Goal: Navigation & Orientation: Find specific page/section

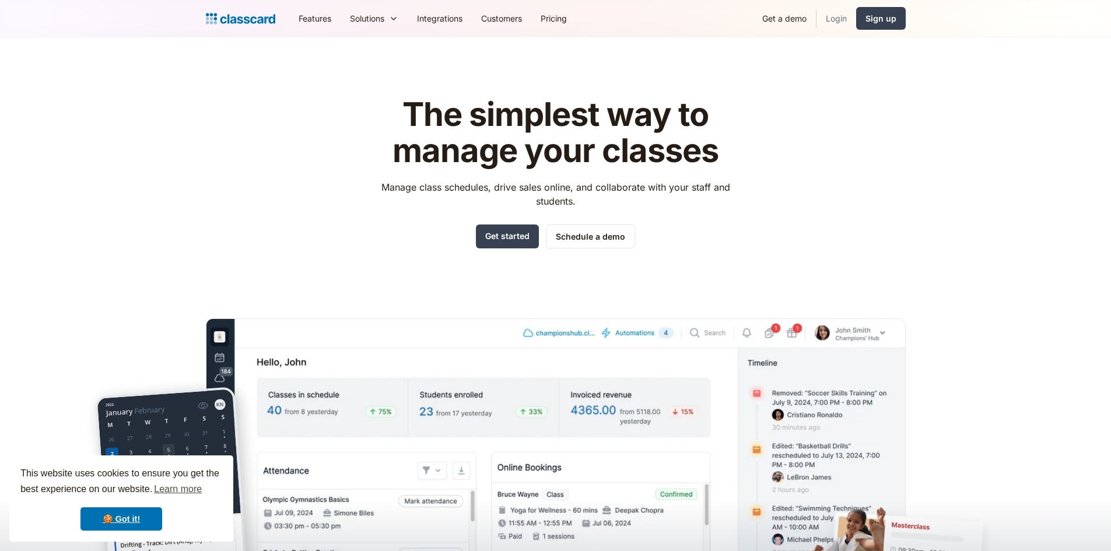
click at [827, 22] on link "Login" at bounding box center [837, 18] width 40 height 26
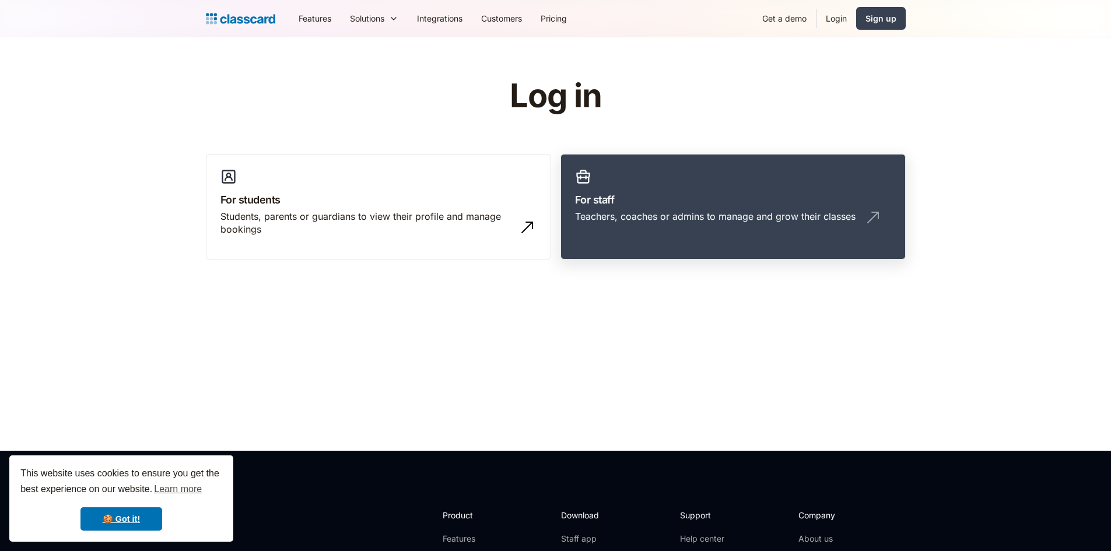
click at [650, 200] on h3 "For staff" at bounding box center [733, 200] width 316 height 16
